Goal: Task Accomplishment & Management: Use online tool/utility

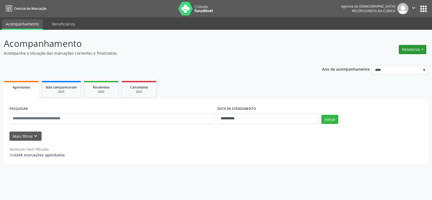
click at [418, 47] on button "Relatórios" at bounding box center [413, 49] width 28 height 9
click at [393, 59] on link "Agendamentos" at bounding box center [398, 61] width 58 height 8
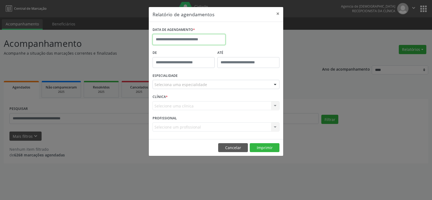
click at [207, 37] on input "text" at bounding box center [189, 39] width 73 height 11
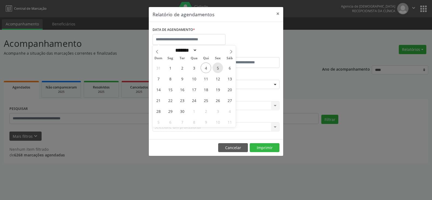
click at [215, 71] on span "5" at bounding box center [218, 67] width 11 height 11
type input "**********"
click at [215, 71] on span "5" at bounding box center [218, 67] width 11 height 11
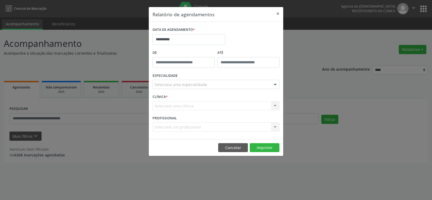
click at [216, 84] on div "Seleciona uma especialidade" at bounding box center [216, 84] width 127 height 9
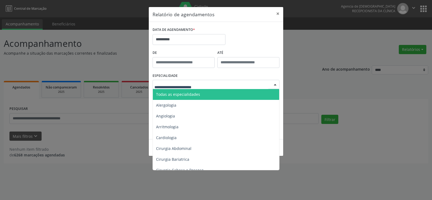
click at [216, 89] on span "Todas as especialidades" at bounding box center [216, 94] width 127 height 11
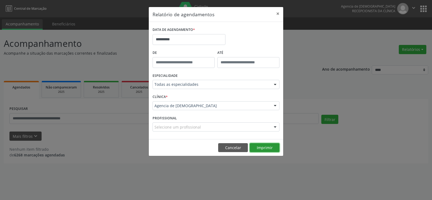
click at [257, 144] on button "Imprimir" at bounding box center [265, 147] width 30 height 9
